Goal: Task Accomplishment & Management: Manage account settings

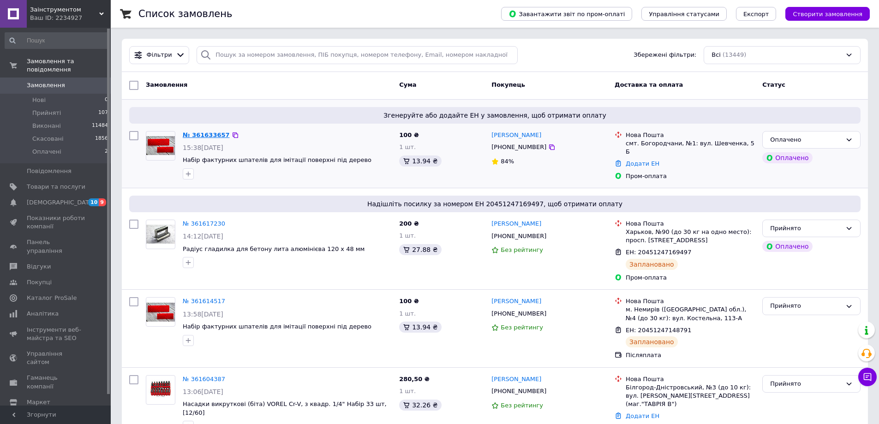
click at [197, 135] on link "№ 361633657" at bounding box center [206, 135] width 47 height 7
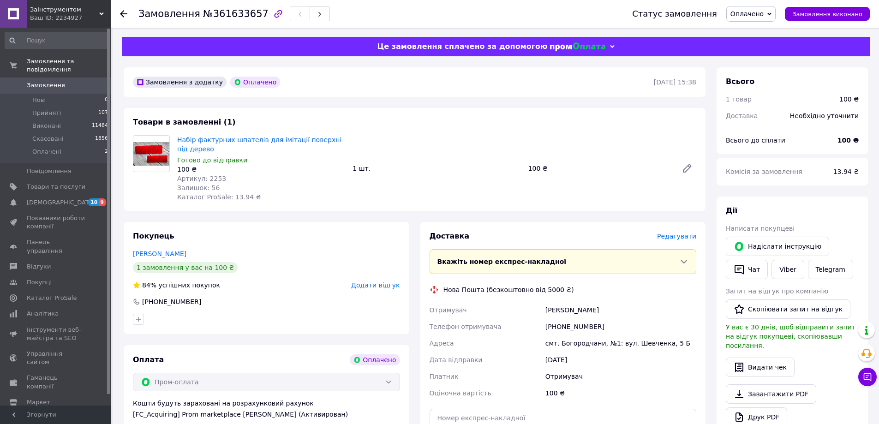
click at [202, 228] on div "Покупець Зубків Василь 1 замовлення у вас на 100 ₴ 84% успішних покупок Додати …" at bounding box center [267, 278] width 286 height 112
click at [759, 14] on span "Оплачено" at bounding box center [747, 13] width 33 height 7
click at [766, 37] on li "Прийнято" at bounding box center [751, 32] width 48 height 14
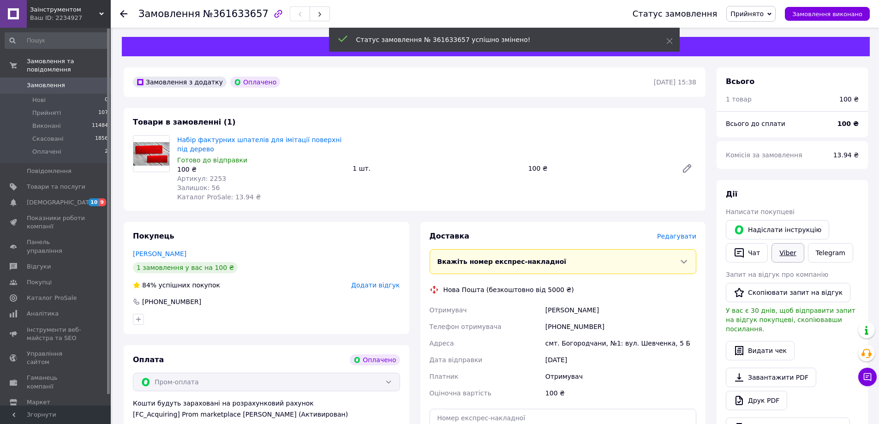
click at [786, 254] on link "Viber" at bounding box center [788, 252] width 32 height 19
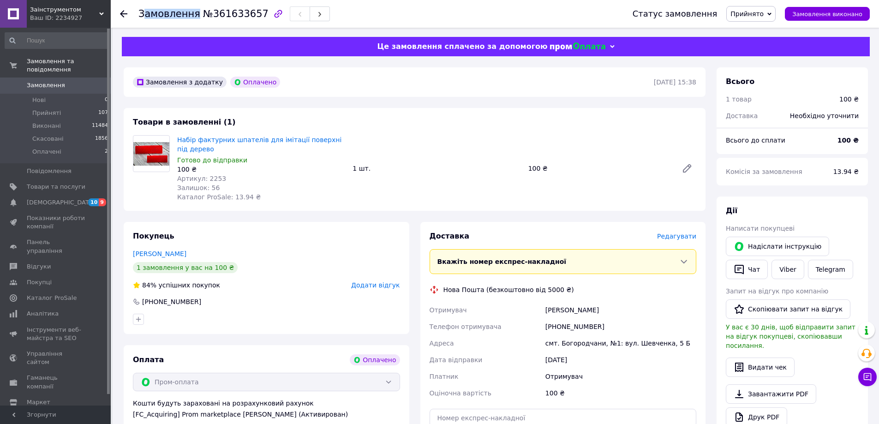
drag, startPoint x: 144, startPoint y: 15, endPoint x: 195, endPoint y: 16, distance: 50.8
click at [195, 16] on h1 "Замовлення №361633657" at bounding box center [203, 13] width 130 height 11
click at [138, 11] on div at bounding box center [129, 14] width 18 height 28
drag, startPoint x: 142, startPoint y: 12, endPoint x: 257, endPoint y: 21, distance: 115.3
click at [257, 22] on div "Замовлення №361633657" at bounding box center [376, 14] width 476 height 28
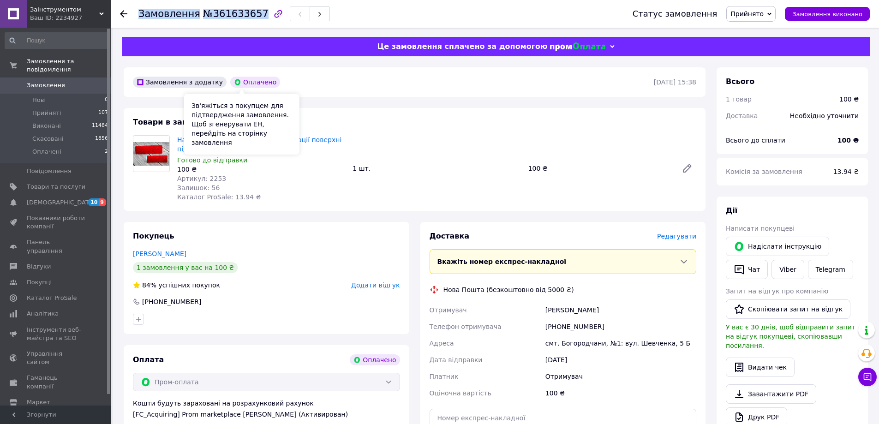
copy h1 "Замовлення №361633657"
click at [154, 213] on div "Замовлення з додатку Оплачено 12.09.2025 | 15:38 Товари в замовленні (1) Набір …" at bounding box center [414, 376] width 593 height 619
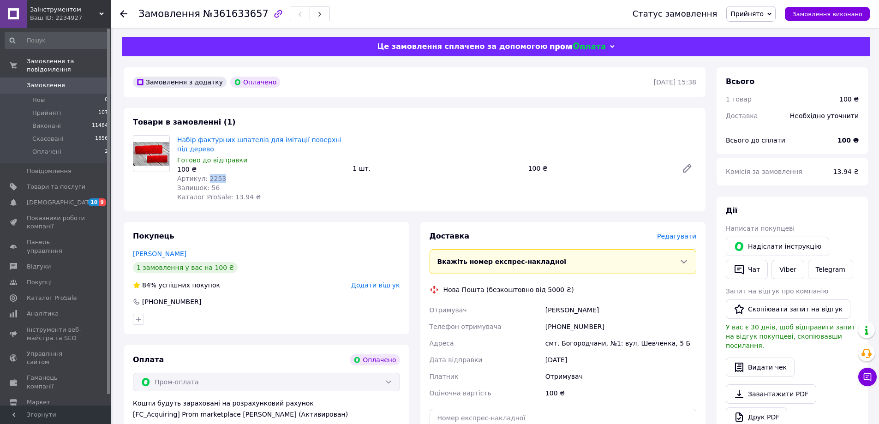
drag, startPoint x: 213, startPoint y: 180, endPoint x: 206, endPoint y: 181, distance: 7.6
click at [206, 181] on div "Артикул: 2253" at bounding box center [261, 178] width 168 height 9
copy span "2253"
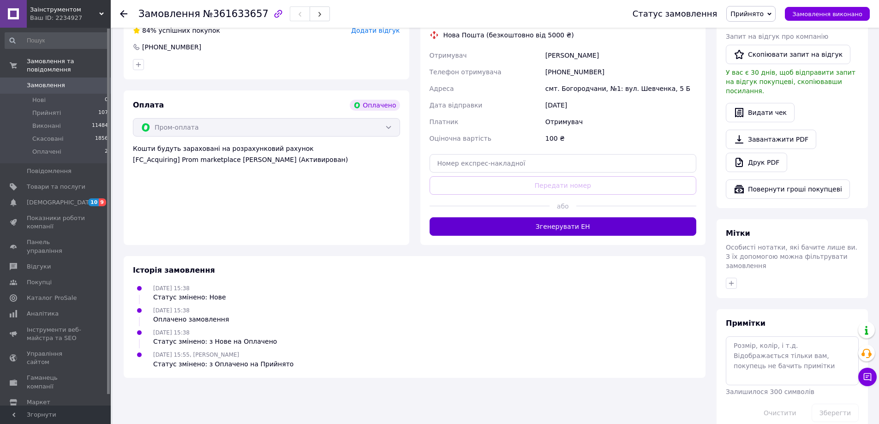
click at [546, 218] on button "Згенерувати ЕН" at bounding box center [563, 226] width 267 height 18
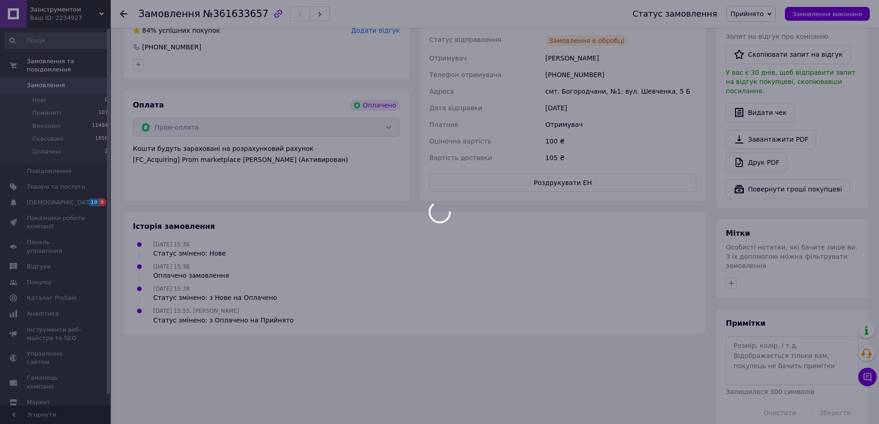
click at [568, 183] on button "Роздрукувати ЕН" at bounding box center [563, 183] width 267 height 18
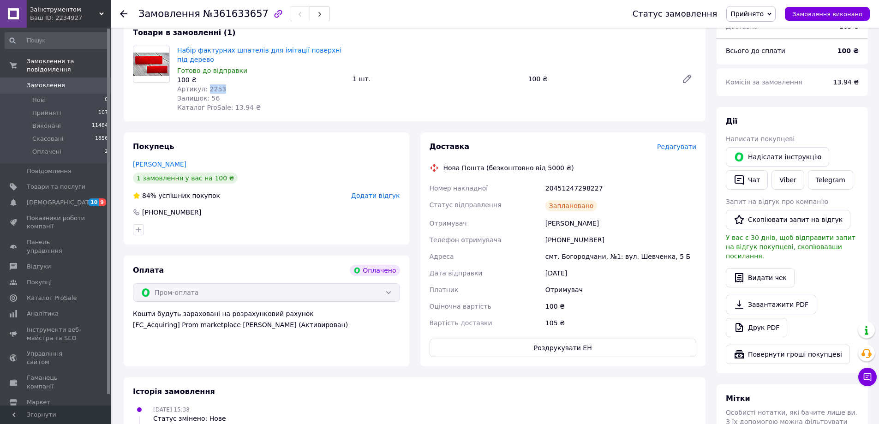
scroll to position [0, 0]
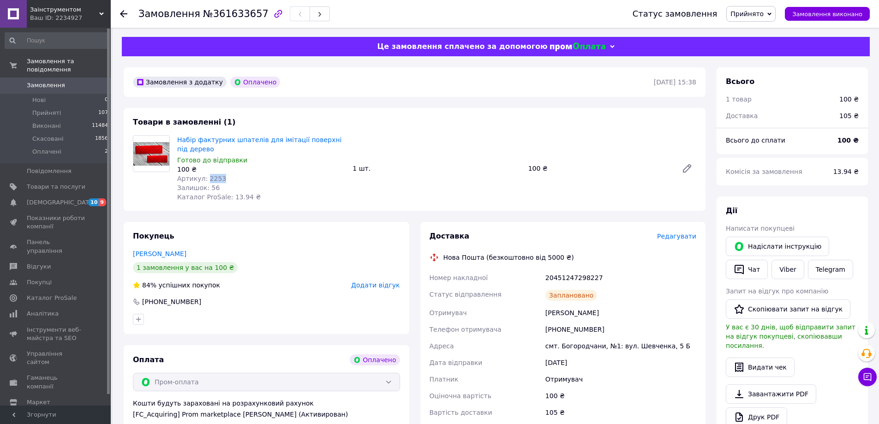
click at [69, 81] on span "Замовлення" at bounding box center [56, 85] width 59 height 8
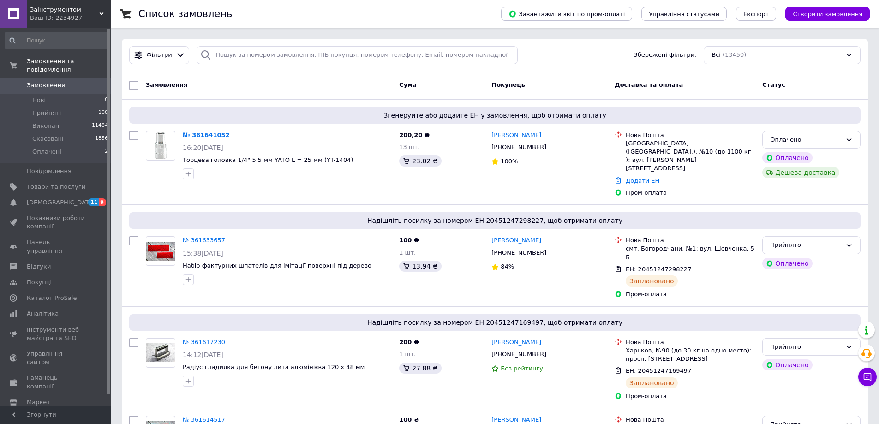
click at [61, 81] on span "Замовлення" at bounding box center [56, 85] width 59 height 8
click at [45, 263] on span "Відгуки" at bounding box center [39, 267] width 24 height 8
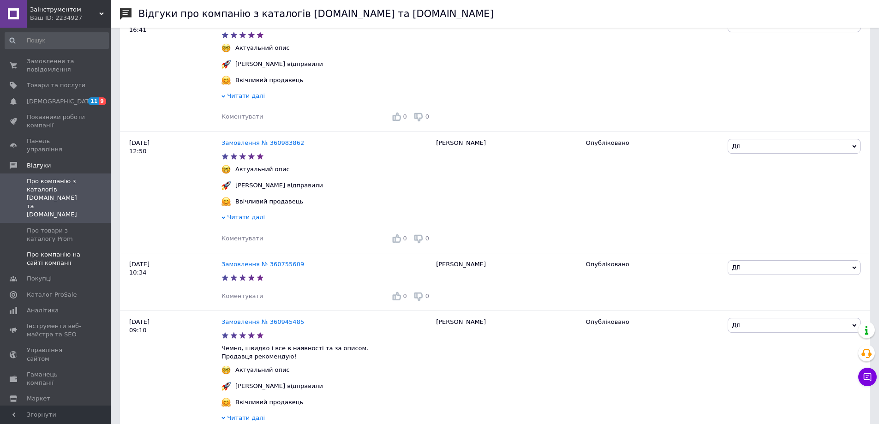
scroll to position [554, 0]
click at [55, 227] on span "Про товари з каталогу Prom" at bounding box center [56, 235] width 59 height 17
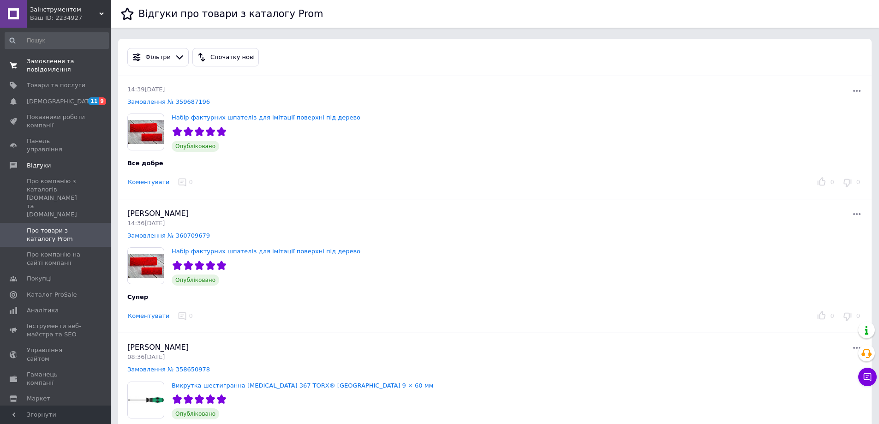
click at [59, 71] on span "Замовлення та повідомлення" at bounding box center [56, 65] width 59 height 17
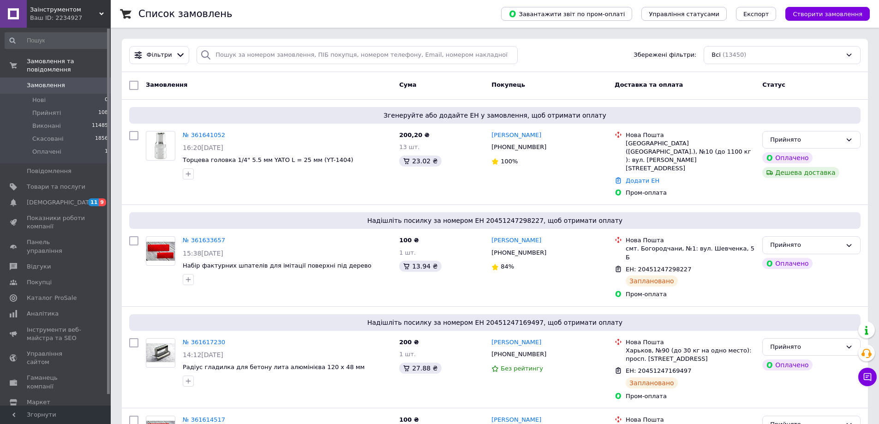
click at [68, 81] on span "Замовлення" at bounding box center [56, 85] width 59 height 8
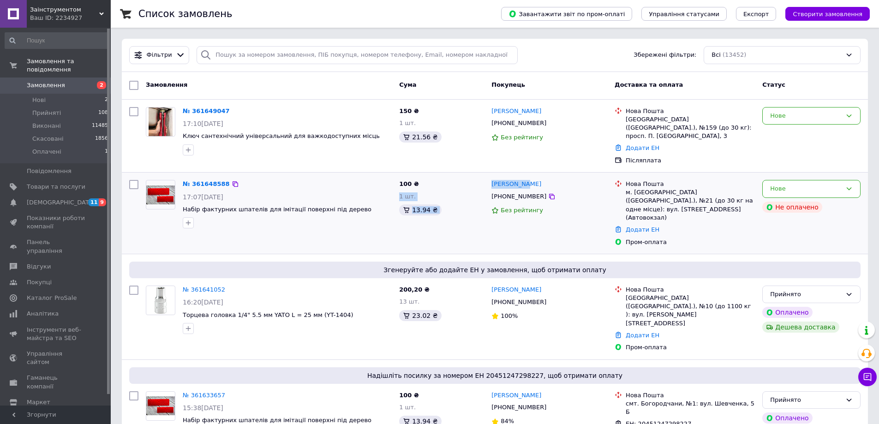
drag, startPoint x: 527, startPoint y: 174, endPoint x: 486, endPoint y: 174, distance: 40.6
click at [486, 176] on div "№ 361648588 17:07, 12.09.2025 Набір фактурних шпателів для імітації поверхні пі…" at bounding box center [495, 213] width 739 height 74
click at [556, 179] on div "[PERSON_NAME]" at bounding box center [550, 184] width 118 height 11
drag, startPoint x: 504, startPoint y: 177, endPoint x: 493, endPoint y: 178, distance: 11.1
click at [493, 179] on div "[PERSON_NAME]" at bounding box center [550, 184] width 118 height 11
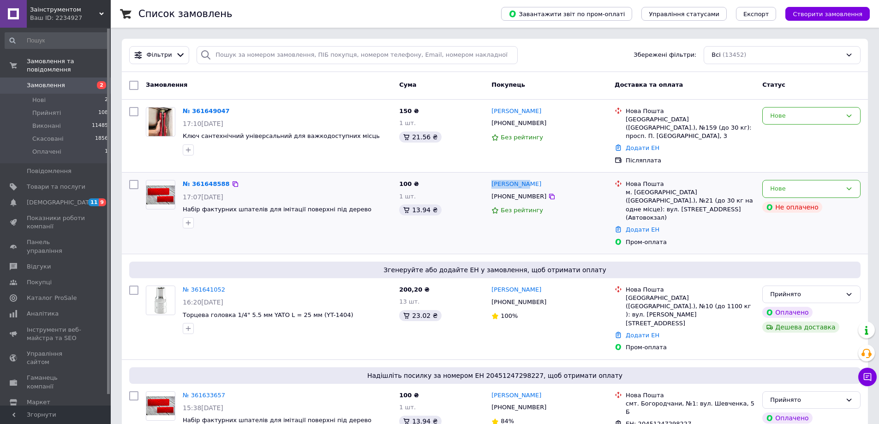
copy link "[PERSON_NAME]"
click at [261, 53] on input "search" at bounding box center [357, 55] width 321 height 18
paste input "[PERSON_NAME]"
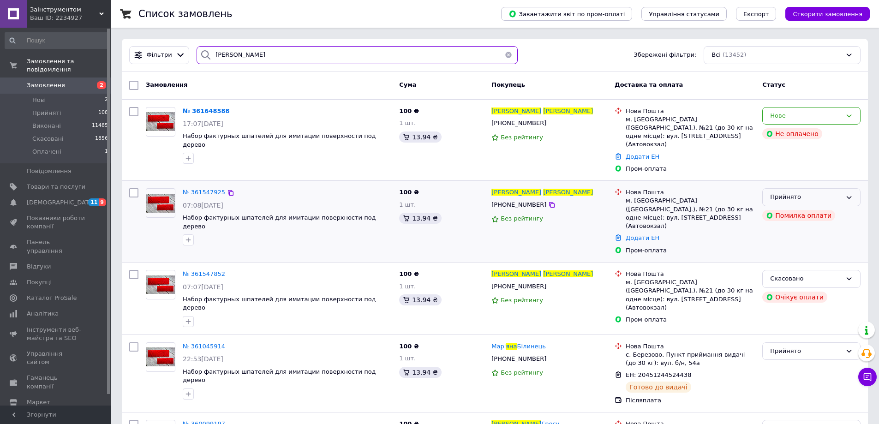
type input "[PERSON_NAME]"
click at [849, 196] on icon at bounding box center [849, 197] width 5 height 3
click at [792, 225] on li "Скасовано" at bounding box center [811, 233] width 97 height 17
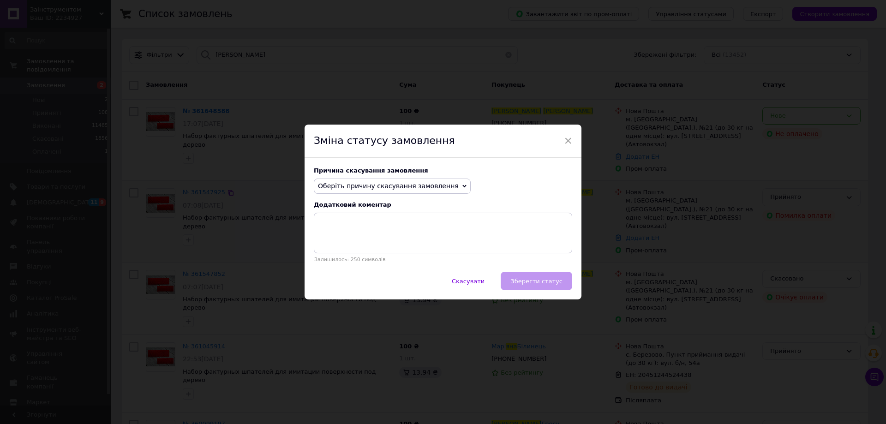
click at [438, 185] on span "Оберіть причину скасування замовлення" at bounding box center [388, 185] width 141 height 7
click at [349, 254] on li "Замовлення-дублікат" at bounding box center [392, 256] width 156 height 13
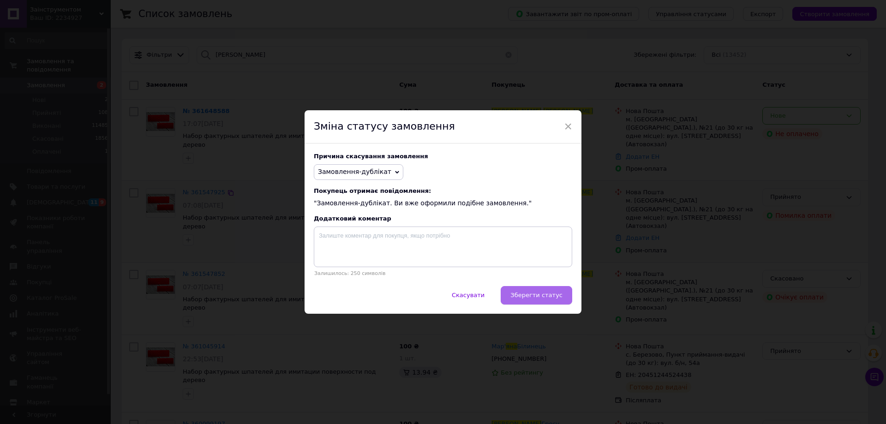
click at [539, 288] on button "Зберегти статус" at bounding box center [537, 295] width 72 height 18
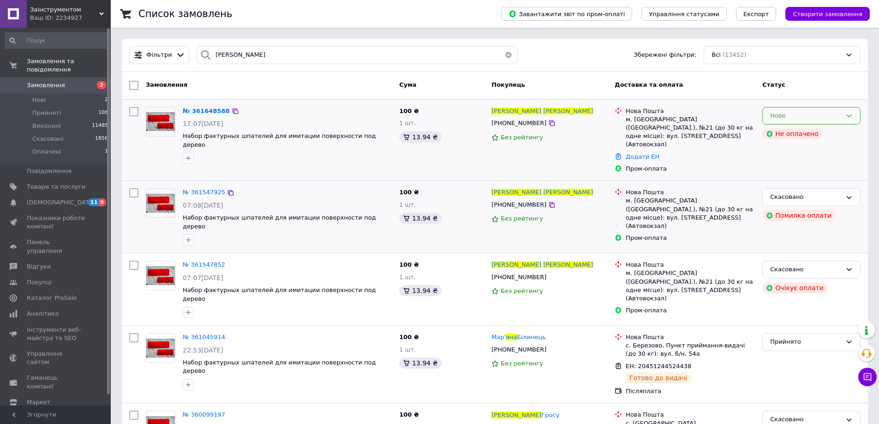
click at [835, 119] on div "Нове" at bounding box center [806, 116] width 72 height 10
click at [791, 133] on li "Прийнято" at bounding box center [811, 134] width 97 height 17
click at [186, 110] on span "№ 361648588" at bounding box center [204, 111] width 42 height 7
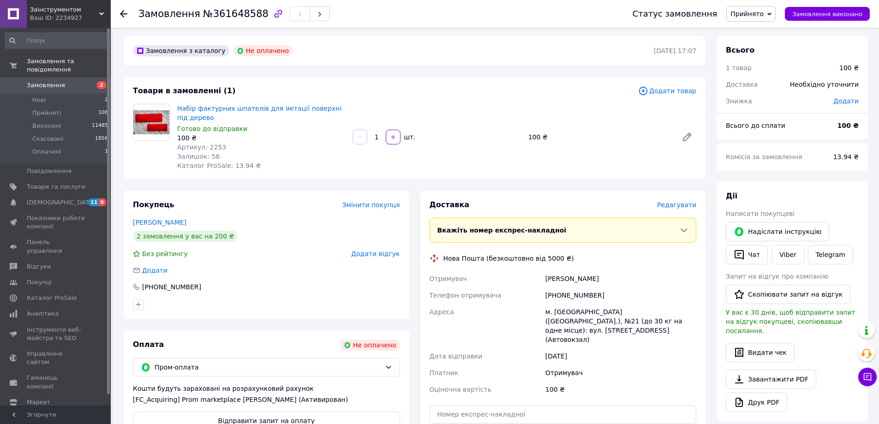
scroll to position [92, 0]
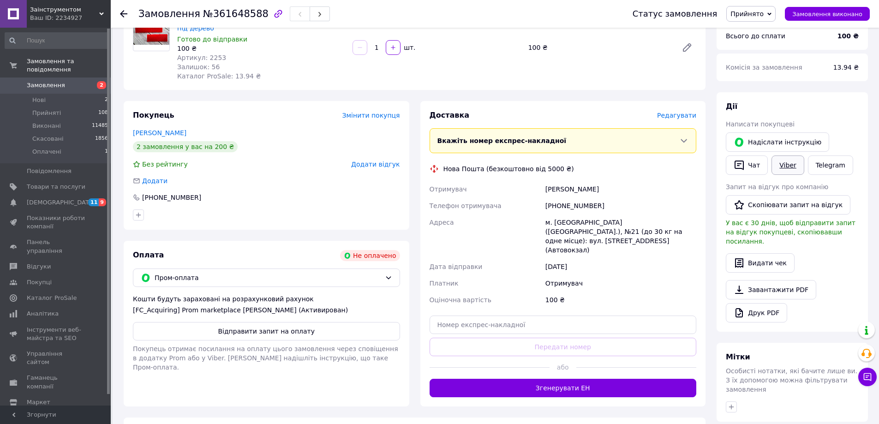
click at [787, 166] on link "Viber" at bounding box center [788, 165] width 32 height 19
click at [152, 84] on div "Товари в замовленні (1) Додати товар Набір фактурних шпателів для імітації пове…" at bounding box center [415, 38] width 582 height 103
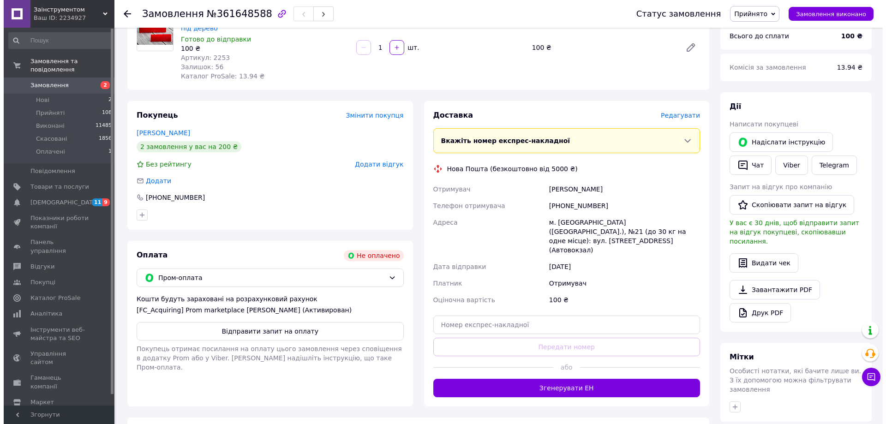
scroll to position [0, 0]
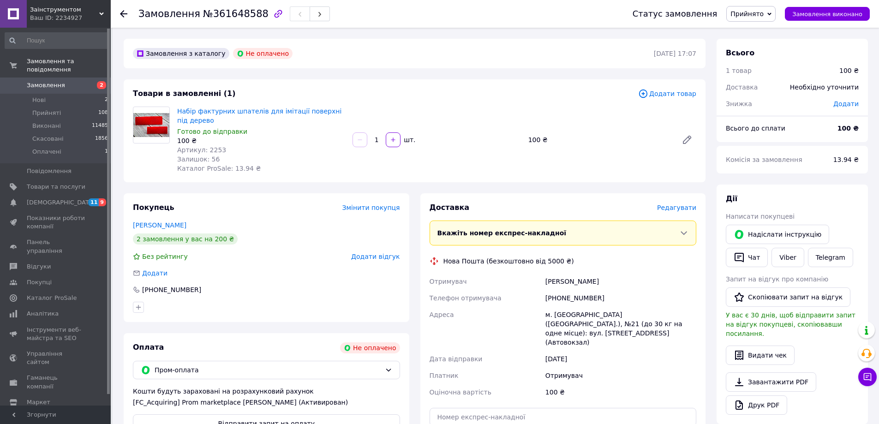
click at [50, 81] on span "Замовлення" at bounding box center [46, 85] width 38 height 8
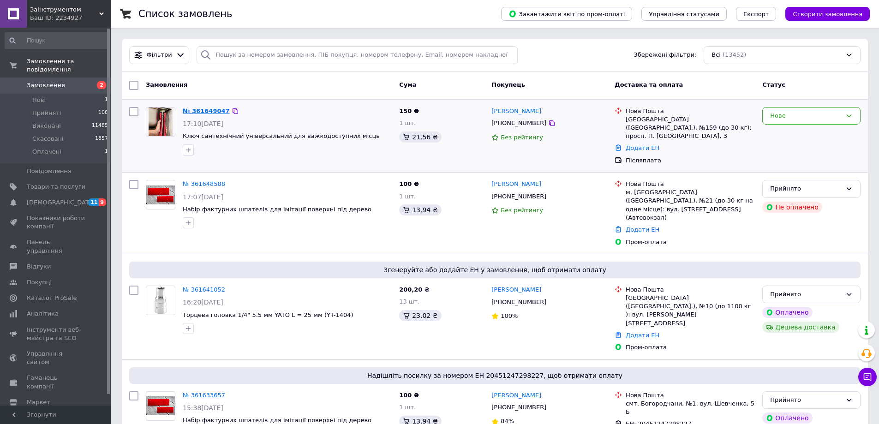
click at [215, 110] on link "№ 361649047" at bounding box center [206, 111] width 47 height 7
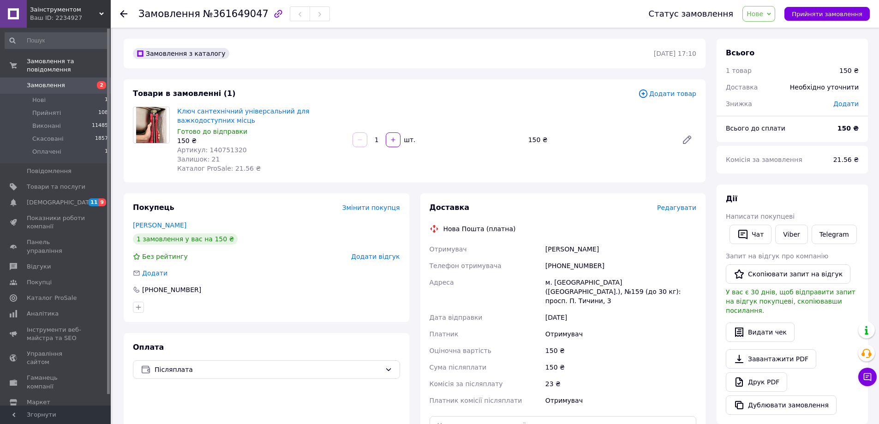
click at [763, 14] on span "Нове" at bounding box center [755, 13] width 17 height 7
click at [771, 31] on li "Прийнято" at bounding box center [764, 32] width 42 height 14
click at [186, 191] on div "Замовлення з каталогу 12.09.2025 | 17:10 Товари в замовленні (1) Додати товар К…" at bounding box center [414, 343] width 593 height 609
click at [791, 232] on link "Viber" at bounding box center [791, 234] width 32 height 19
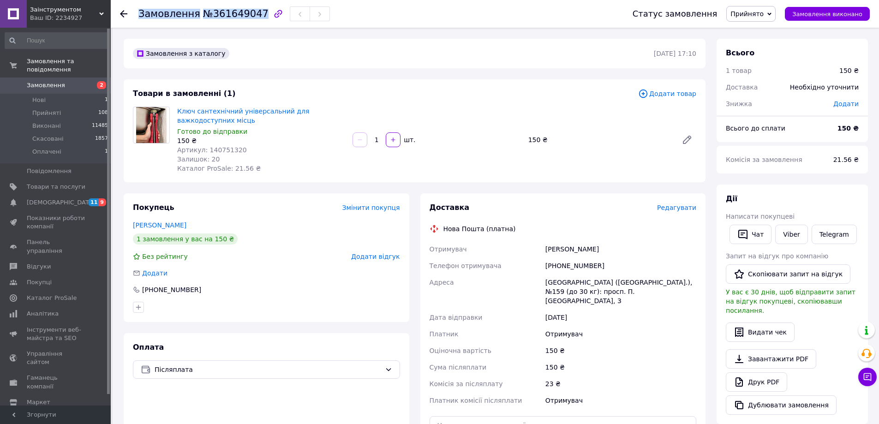
drag, startPoint x: 138, startPoint y: 13, endPoint x: 252, endPoint y: 13, distance: 113.5
click at [252, 13] on h1 "Замовлення №361649047" at bounding box center [203, 13] width 130 height 11
copy h1 "Замовлення №361649047"
drag, startPoint x: 154, startPoint y: 170, endPoint x: 156, endPoint y: 165, distance: 6.0
click at [154, 170] on div at bounding box center [151, 140] width 44 height 66
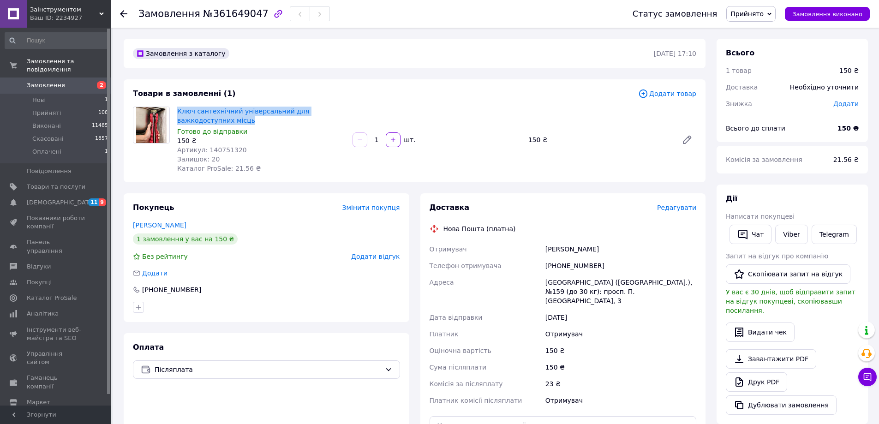
drag, startPoint x: 198, startPoint y: 121, endPoint x: 176, endPoint y: 114, distance: 22.5
click at [176, 114] on div "Ключ сантехнічний універсальний для важкодоступних місць Готово до відправки 15…" at bounding box center [261, 140] width 175 height 70
copy link "Ключ сантехнічний універсальний для важкодоступних місць"
click at [142, 171] on div at bounding box center [151, 140] width 44 height 66
drag, startPoint x: 247, startPoint y: 148, endPoint x: 204, endPoint y: 150, distance: 42.6
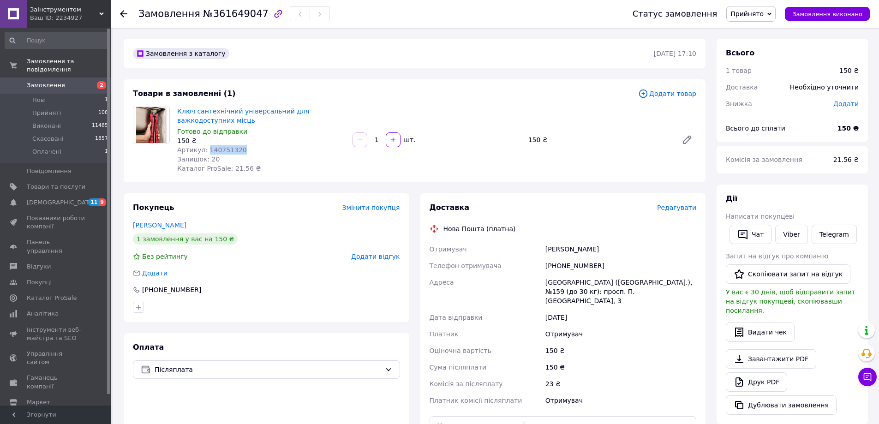
click at [204, 150] on div "Артикул: 140751320" at bounding box center [261, 149] width 168 height 9
copy span "140751320"
click at [668, 208] on span "Редагувати" at bounding box center [676, 207] width 39 height 7
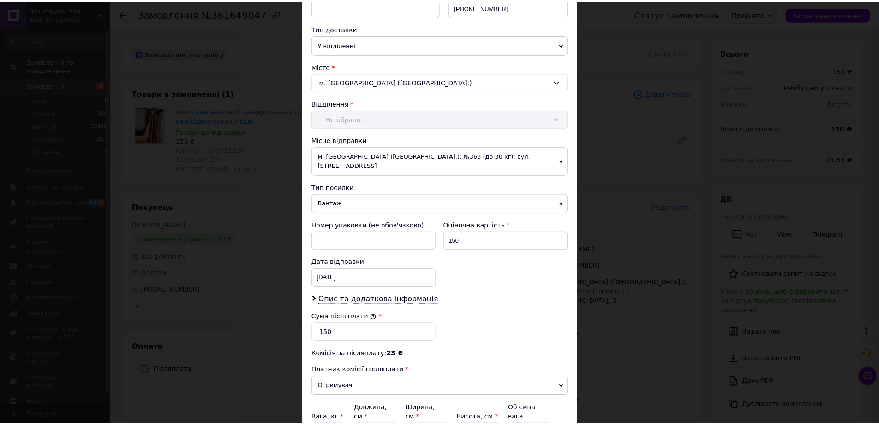
scroll to position [280, 0]
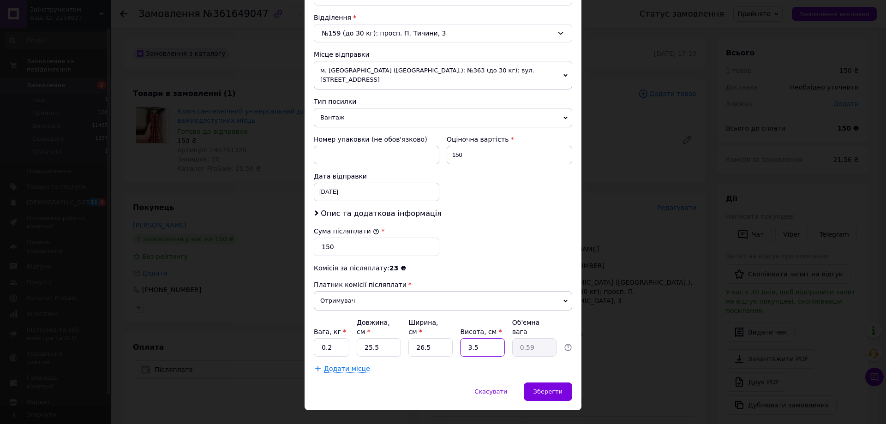
click at [487, 338] on input "3.5" at bounding box center [482, 347] width 44 height 18
type input "3."
type input "0.51"
type input "3"
type input "5"
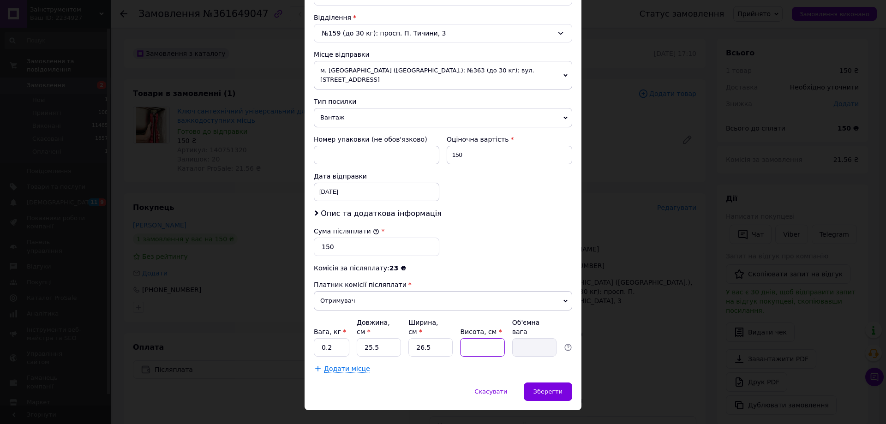
type input "0.84"
type input "5"
click at [498, 264] on div "Комісія за післяплату: 23 ₴" at bounding box center [443, 268] width 258 height 9
click at [544, 383] on div "Зберегти" at bounding box center [548, 392] width 48 height 18
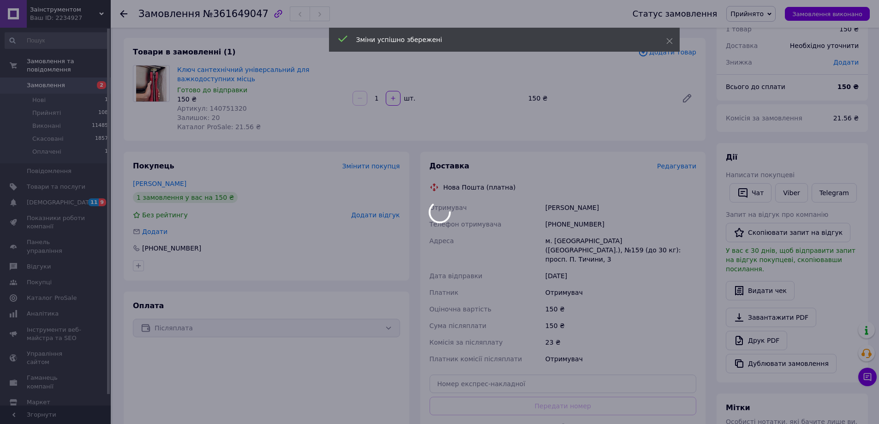
scroll to position [216, 0]
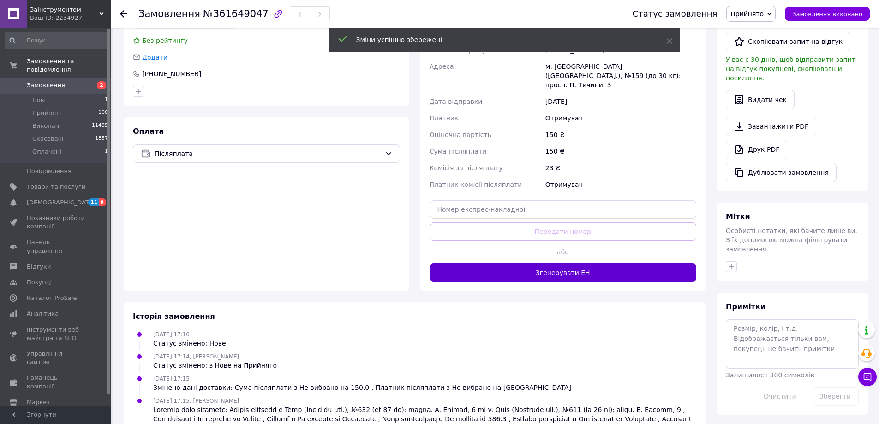
click at [578, 264] on button "Згенерувати ЕН" at bounding box center [563, 273] width 267 height 18
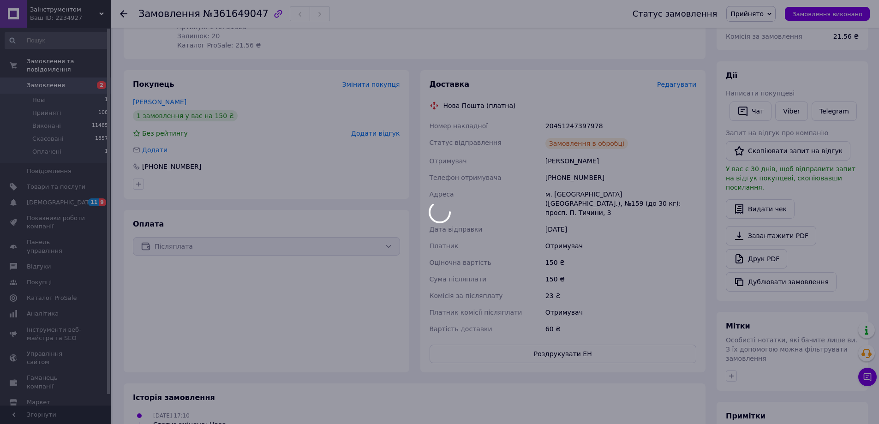
scroll to position [185, 0]
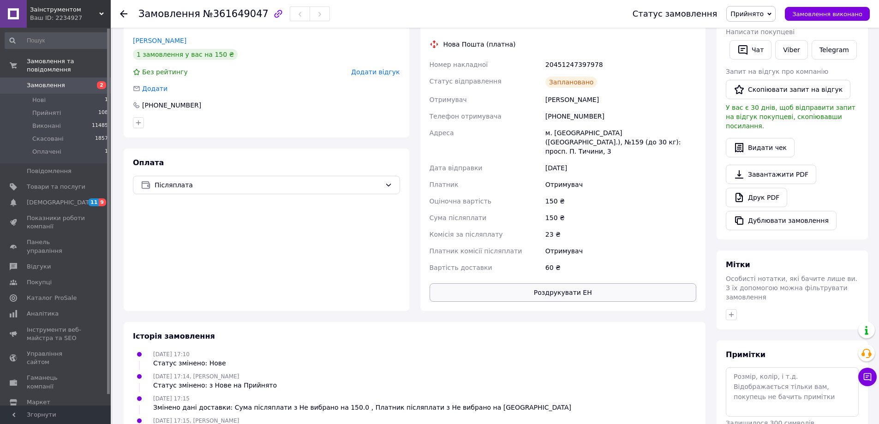
click at [567, 290] on button "Роздрукувати ЕН" at bounding box center [563, 292] width 267 height 18
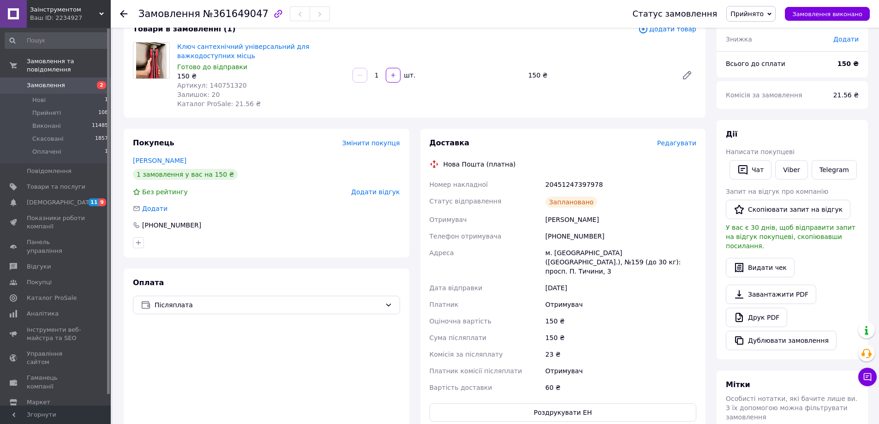
scroll to position [0, 0]
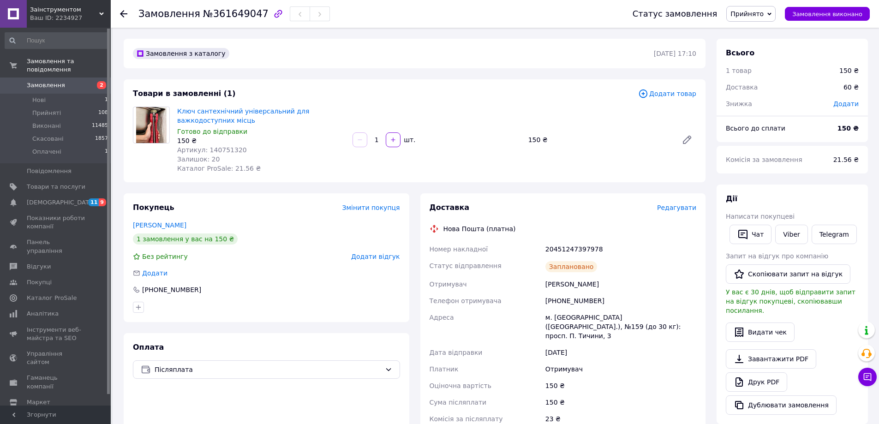
click at [61, 81] on span "Замовлення" at bounding box center [56, 85] width 59 height 8
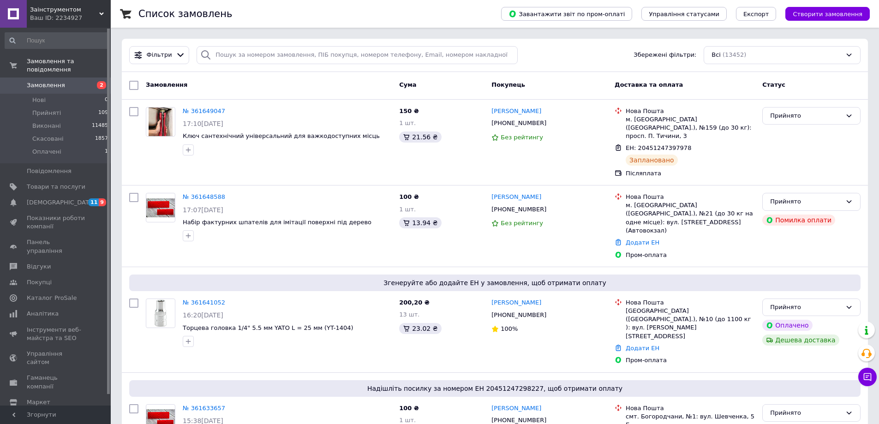
click at [53, 81] on span "Замовлення" at bounding box center [46, 85] width 38 height 8
click at [215, 193] on link "№ 361648588" at bounding box center [204, 196] width 42 height 7
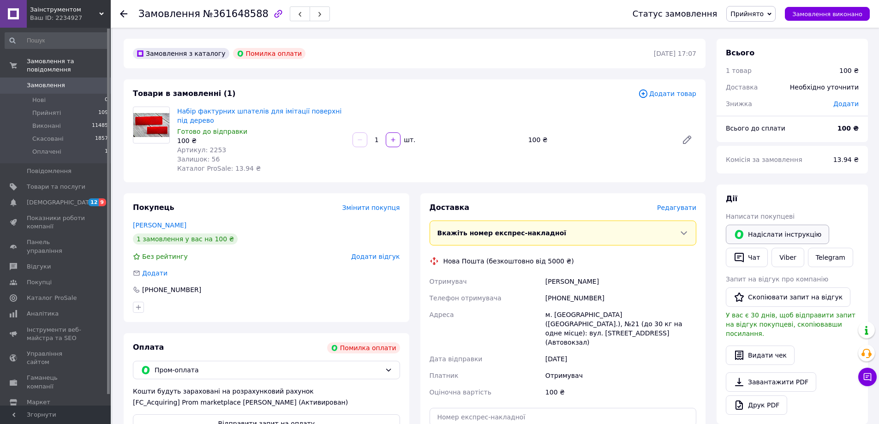
click at [780, 232] on button "Надіслати інструкцію" at bounding box center [777, 234] width 103 height 19
click at [144, 181] on div "Товари в замовленні (1) Додати товар Набір фактурних шпателів для імітації пове…" at bounding box center [415, 130] width 582 height 103
click at [54, 81] on span "Замовлення" at bounding box center [46, 85] width 38 height 8
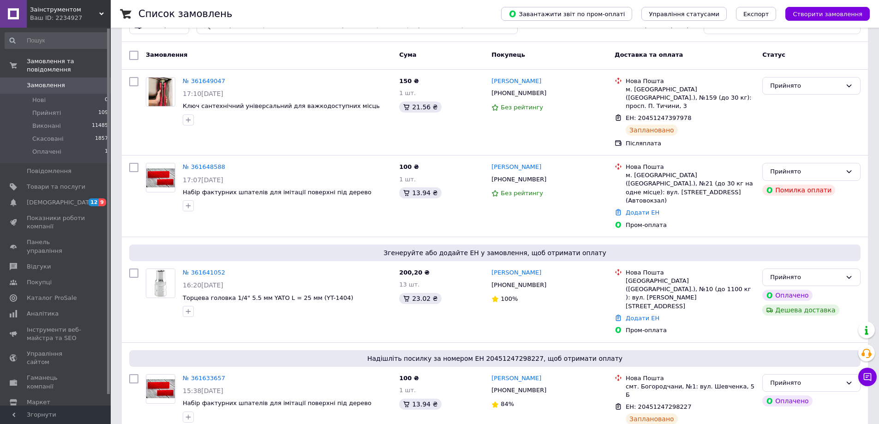
scroll to position [46, 0]
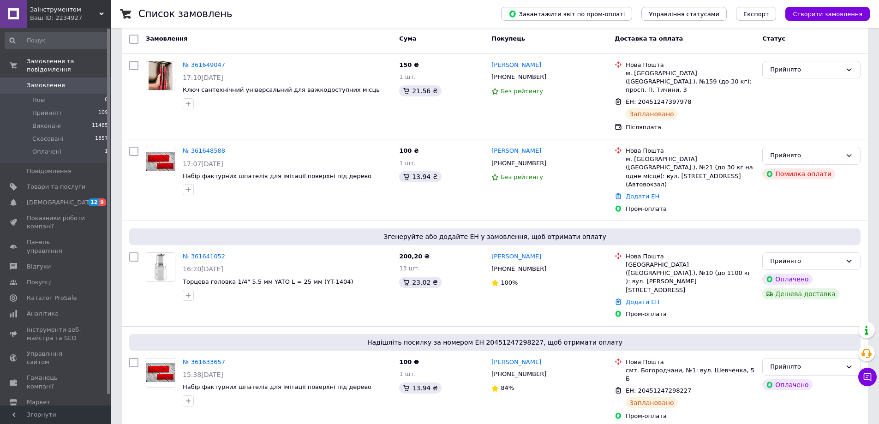
click at [67, 81] on span "Замовлення" at bounding box center [56, 85] width 59 height 8
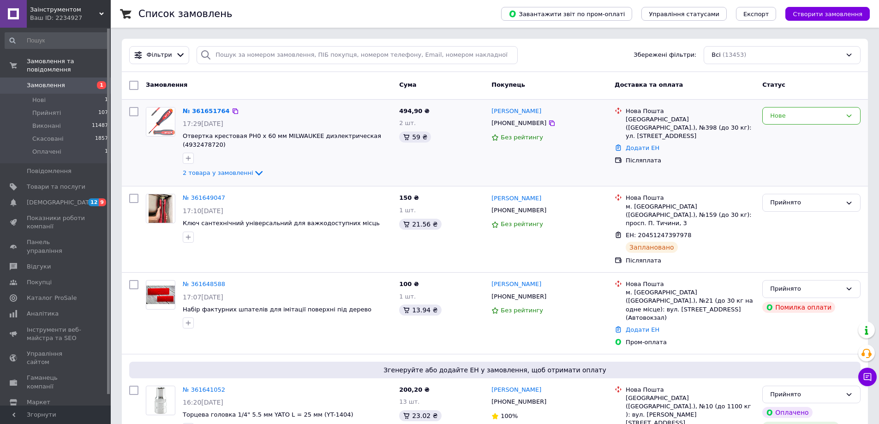
drag, startPoint x: 248, startPoint y: 173, endPoint x: 259, endPoint y: 119, distance: 54.6
click at [253, 173] on icon at bounding box center [258, 173] width 11 height 11
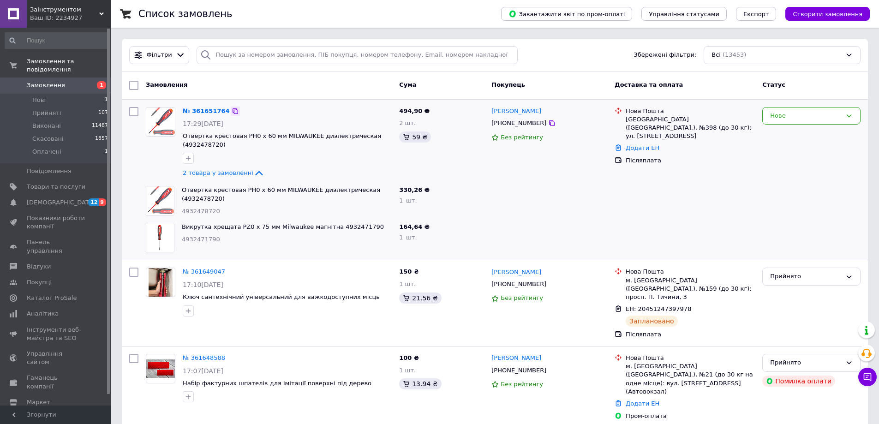
click at [232, 109] on icon at bounding box center [235, 111] width 7 height 7
click at [142, 158] on div at bounding box center [160, 142] width 37 height 79
click at [215, 78] on div "Замовлення" at bounding box center [268, 85] width 253 height 17
